Goal: Check status

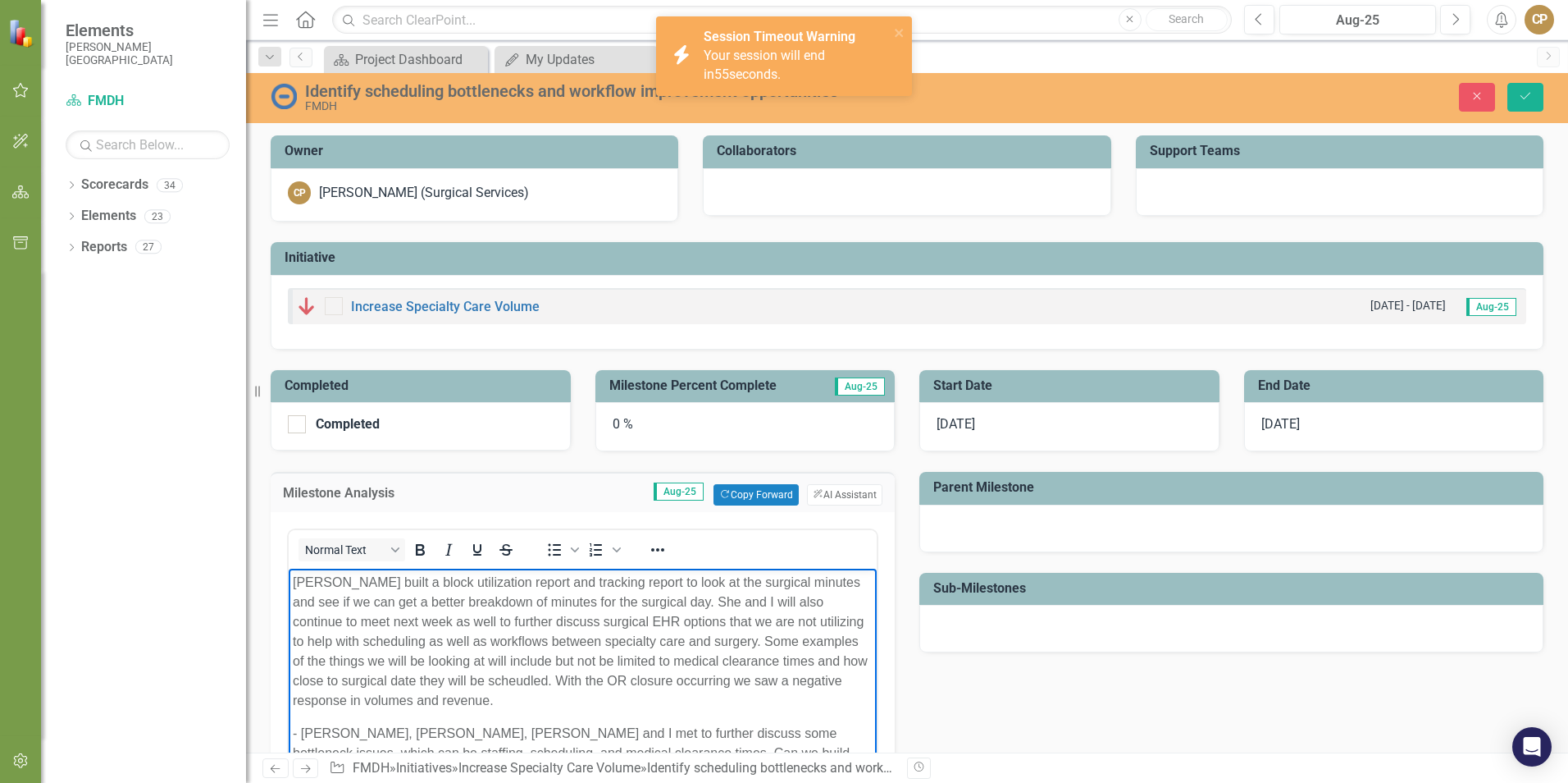
scroll to position [82, 0]
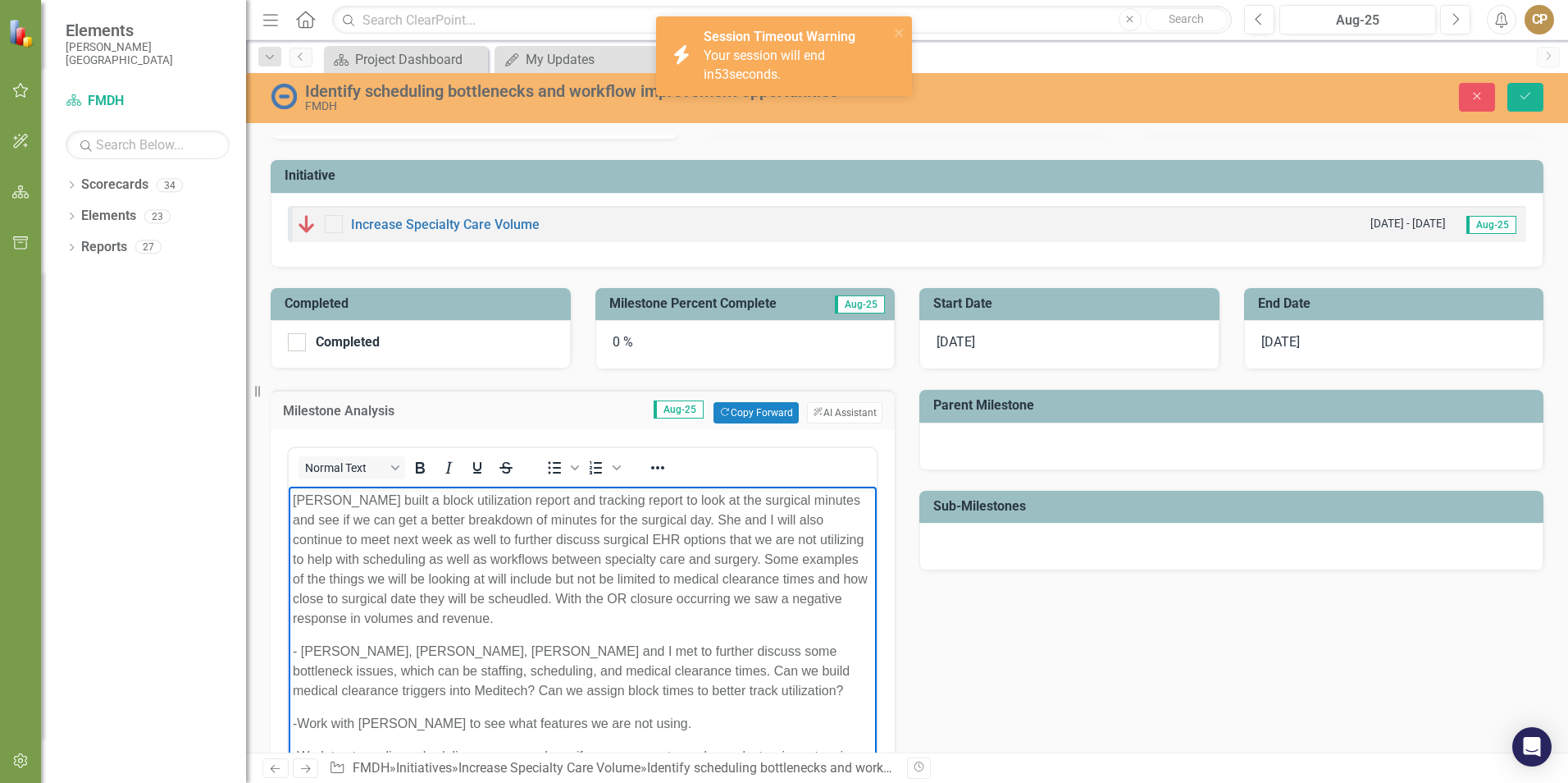
click at [908, 29] on div "icon.bolt Session Timeout Warning Your session will end in 53 seconds." at bounding box center [784, 56] width 255 height 80
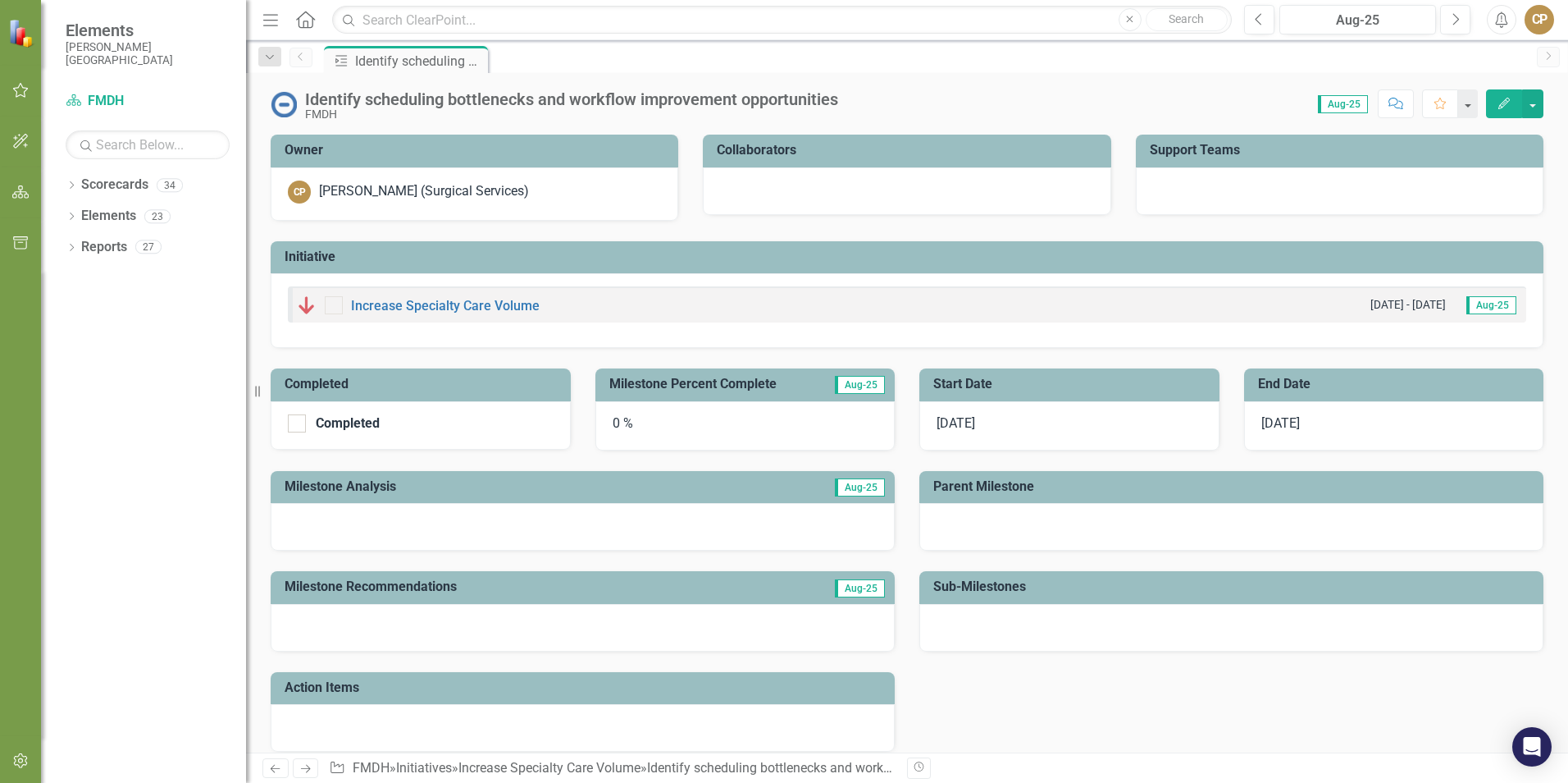
click at [498, 525] on div at bounding box center [582, 526] width 624 height 48
